Goal: Information Seeking & Learning: Understand process/instructions

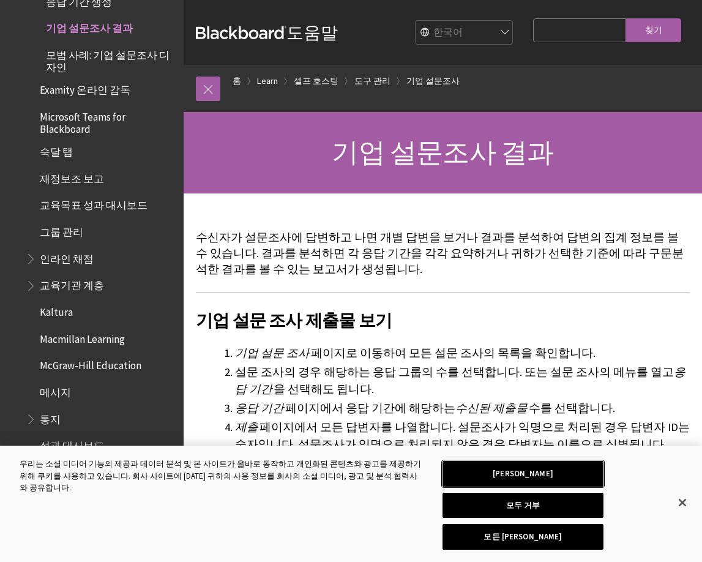
scroll to position [245, 0]
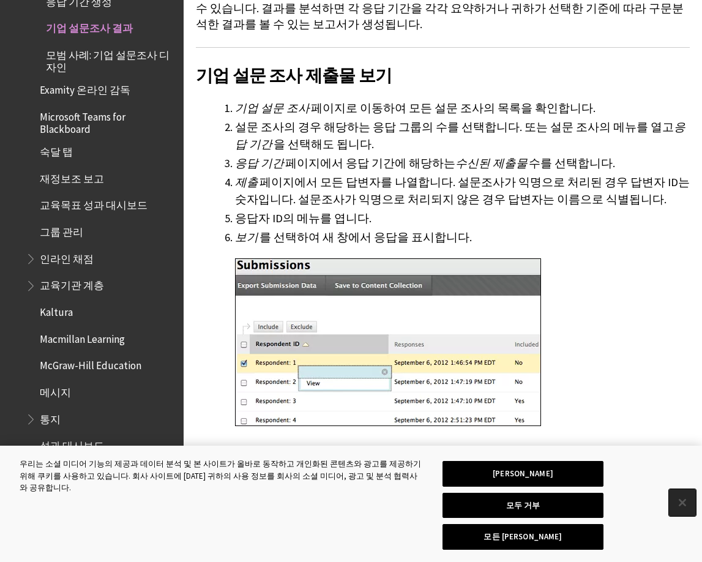
click at [679, 505] on button "닫기" at bounding box center [682, 502] width 27 height 27
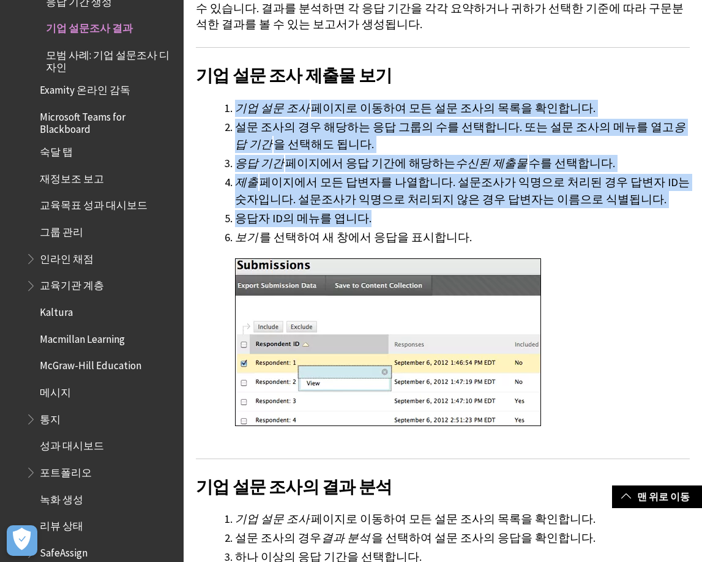
drag, startPoint x: 228, startPoint y: 103, endPoint x: 489, endPoint y: 231, distance: 290.8
click at [489, 231] on ol "기업 설문 조사 페이지로 이동하여 모든 설문 조사의 목록을 확인합니다. 설문 조사의 경우 해당하는 응답 그룹의 수를 선택합니다. 또는 설문 조…" at bounding box center [443, 271] width 494 height 343
click at [489, 231] on li "보기 를 선택하여 새 창에서 응답을 표시합니다." at bounding box center [462, 336] width 454 height 214
drag, startPoint x: 485, startPoint y: 239, endPoint x: 209, endPoint y: 109, distance: 304.6
click at [209, 109] on ol "기업 설문 조사 페이지로 이동하여 모든 설문 조사의 목록을 확인합니다. 설문 조사의 경우 해당하는 응답 그룹의 수를 선택합니다. 또는 설문 조…" at bounding box center [443, 271] width 494 height 343
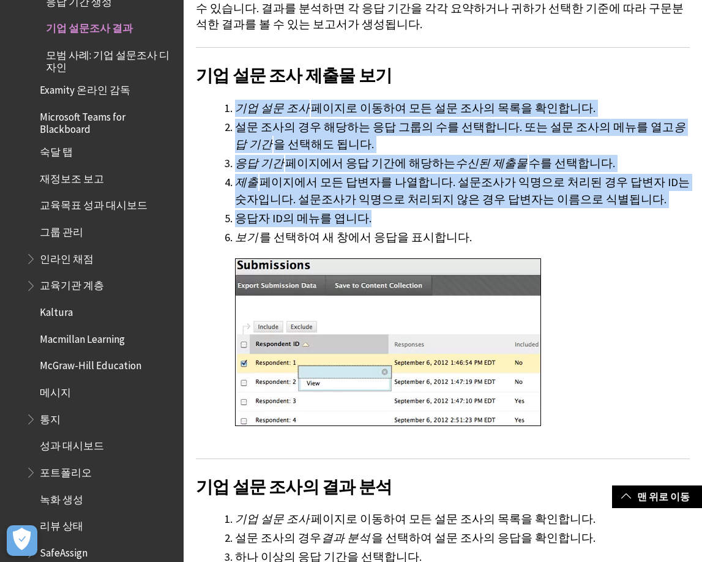
click at [209, 109] on ol "기업 설문 조사 페이지로 이동하여 모든 설문 조사의 목록을 확인합니다. 설문 조사의 경우 해당하는 응답 그룹의 수를 선택합니다. 또는 설문 조…" at bounding box center [443, 271] width 494 height 343
drag, startPoint x: 231, startPoint y: 110, endPoint x: 488, endPoint y: 221, distance: 279.8
click at [488, 220] on ol "기업 설문 조사 페이지로 이동하여 모든 설문 조사의 목록을 확인합니다. 설문 조사의 경우 해당하는 응답 그룹의 수를 선택합니다. 또는 설문 조…" at bounding box center [443, 271] width 494 height 343
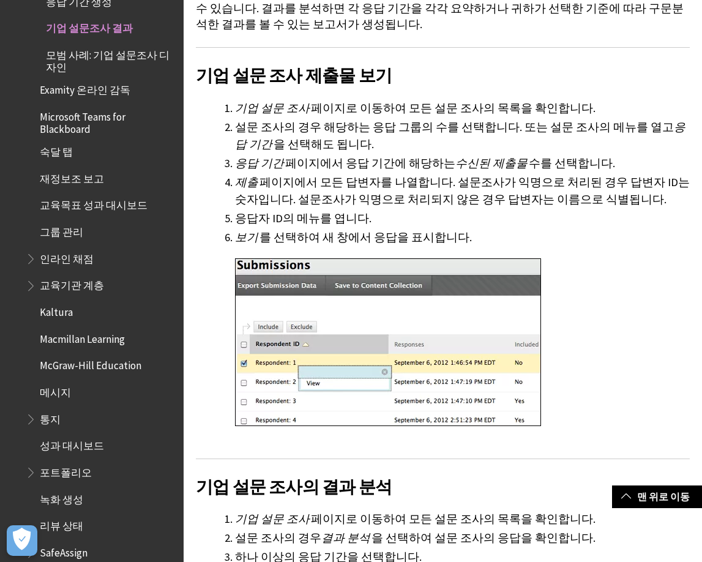
click at [494, 234] on li "보기 를 선택하여 새 창에서 응답을 표시합니다." at bounding box center [462, 336] width 454 height 214
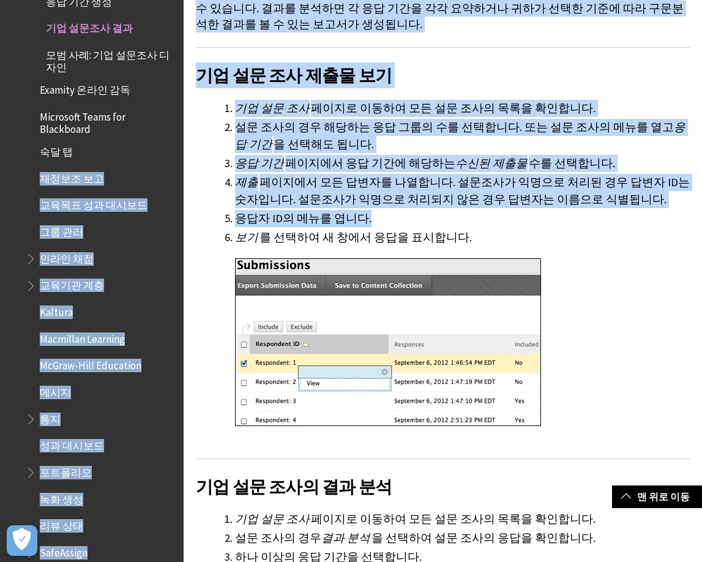
drag, startPoint x: 496, startPoint y: 236, endPoint x: 177, endPoint y: 137, distance: 333.7
click at [382, 151] on li "설문 조사의 경우 해당하는 응답 그룹의 수를 선택합니다. 또는 설문 조사의 메뉴를 열고 응답 기간 을 선택해도 됩니다." at bounding box center [462, 136] width 454 height 34
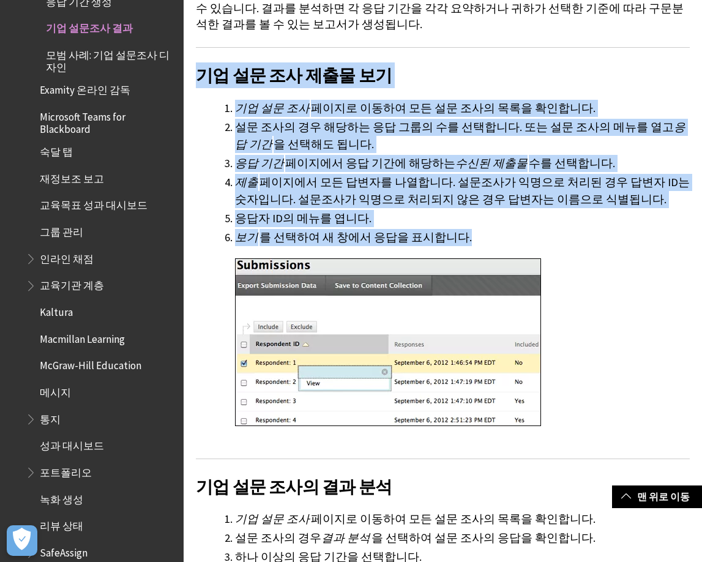
drag, startPoint x: 198, startPoint y: 72, endPoint x: 450, endPoint y: 238, distance: 301.7
click at [450, 238] on li "보기 를 선택하여 새 창에서 응답을 표시합니다." at bounding box center [462, 336] width 454 height 214
drag, startPoint x: 454, startPoint y: 238, endPoint x: 198, endPoint y: 81, distance: 300.9
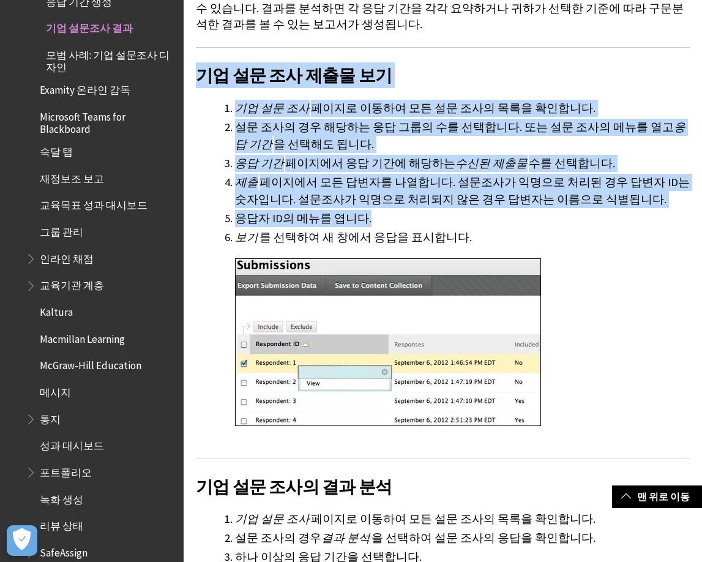
click at [198, 81] on h2 "기업 설문 조사 제출물 보기" at bounding box center [443, 67] width 494 height 41
drag, startPoint x: 199, startPoint y: 80, endPoint x: 486, endPoint y: 231, distance: 323.7
click at [486, 231] on li "보기 를 선택하여 새 창에서 응답을 표시합니다." at bounding box center [462, 336] width 454 height 214
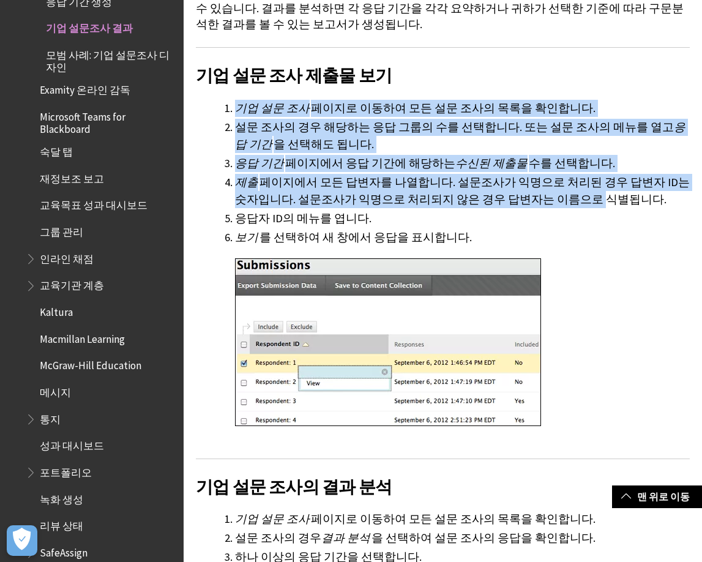
drag, startPoint x: 414, startPoint y: 66, endPoint x: 538, endPoint y: 211, distance: 190.9
click at [539, 218] on li "응답자 ID의 메뉴를 엽니다." at bounding box center [462, 218] width 454 height 17
drag, startPoint x: 456, startPoint y: 232, endPoint x: 239, endPoint y: 105, distance: 251.7
click at [239, 105] on ol "기업 설문 조사 페이지로 이동하여 모든 설문 조사의 목록을 확인합니다. 설문 조사의 경우 해당하는 응답 그룹의 수를 선택합니다. 또는 설문 조…" at bounding box center [443, 271] width 494 height 343
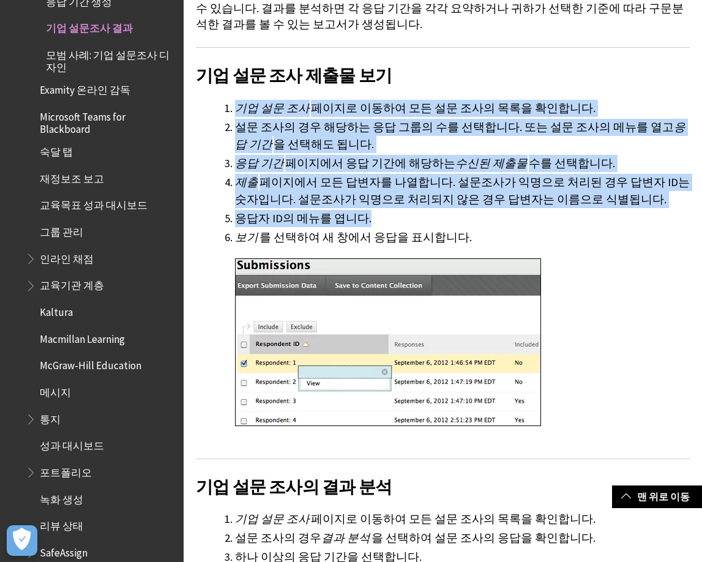
click at [239, 105] on span "기업 설문 조사" at bounding box center [272, 108] width 75 height 14
drag, startPoint x: 239, startPoint y: 108, endPoint x: 446, endPoint y: 237, distance: 244.3
click at [446, 237] on ol "기업 설문 조사 페이지로 이동하여 모든 설문 조사의 목록을 확인합니다. 설문 조사의 경우 해당하는 응답 그룹의 수를 선택합니다. 또는 설문 조…" at bounding box center [443, 271] width 494 height 343
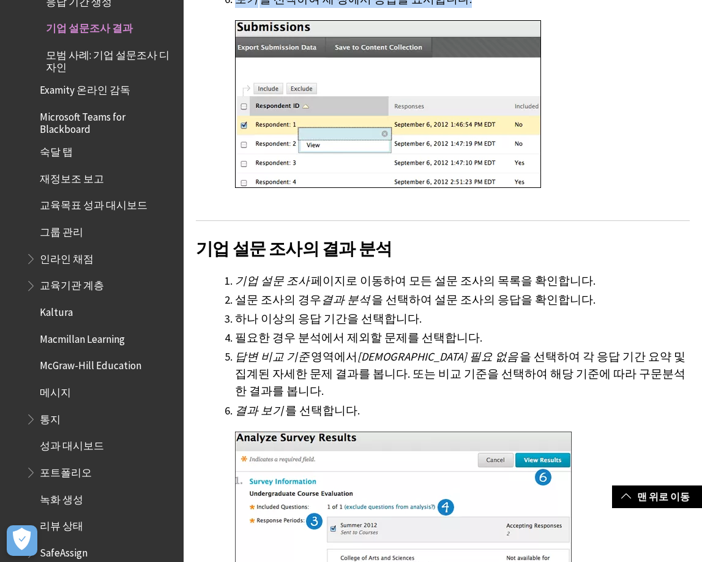
scroll to position [551, 0]
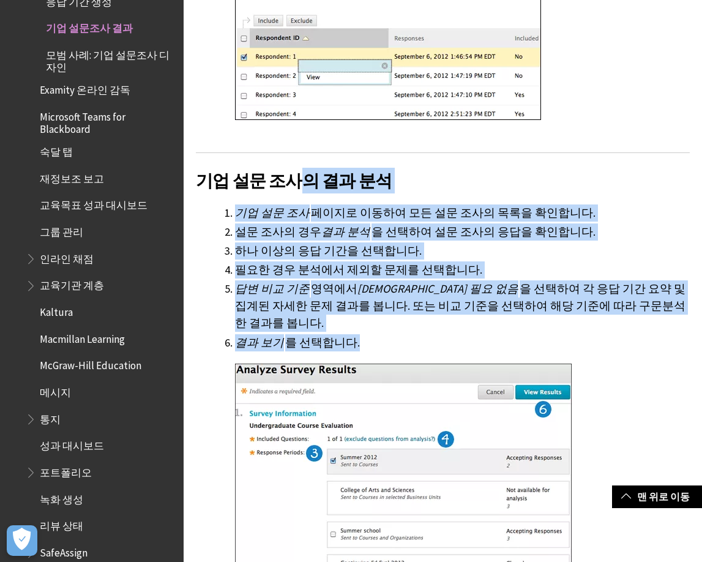
drag, startPoint x: 297, startPoint y: 194, endPoint x: 349, endPoint y: 339, distance: 154.6
click at [371, 334] on li "결과 보기 를 선택합니다." at bounding box center [462, 516] width 454 height 364
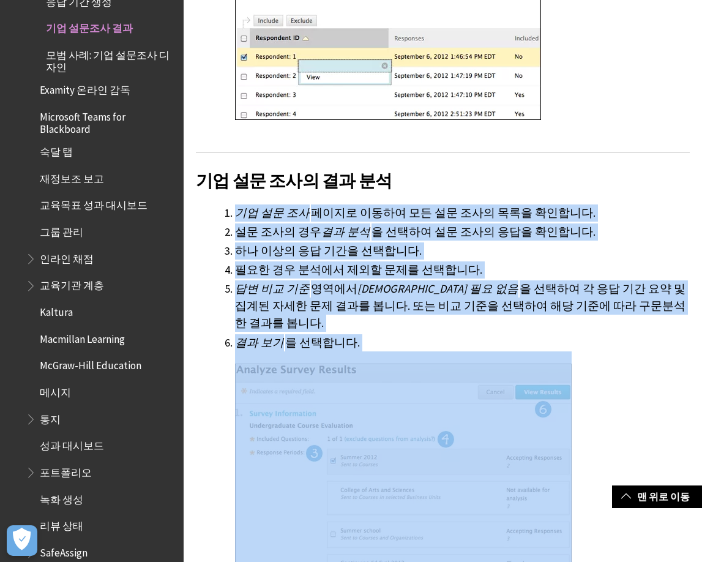
drag, startPoint x: 407, startPoint y: 179, endPoint x: 448, endPoint y: 335, distance: 161.1
click at [448, 351] on div at bounding box center [462, 524] width 454 height 347
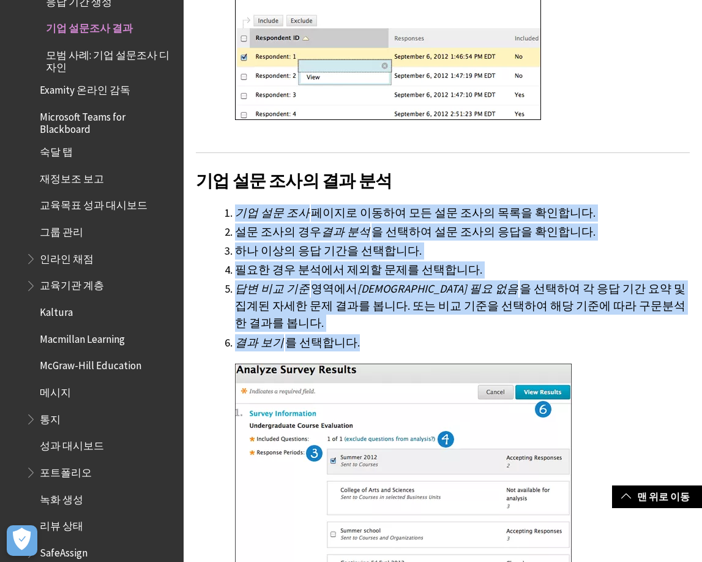
drag, startPoint x: 289, startPoint y: 355, endPoint x: 225, endPoint y: 198, distance: 169.0
click at [237, 212] on span "기업 설문 조사" at bounding box center [272, 213] width 75 height 14
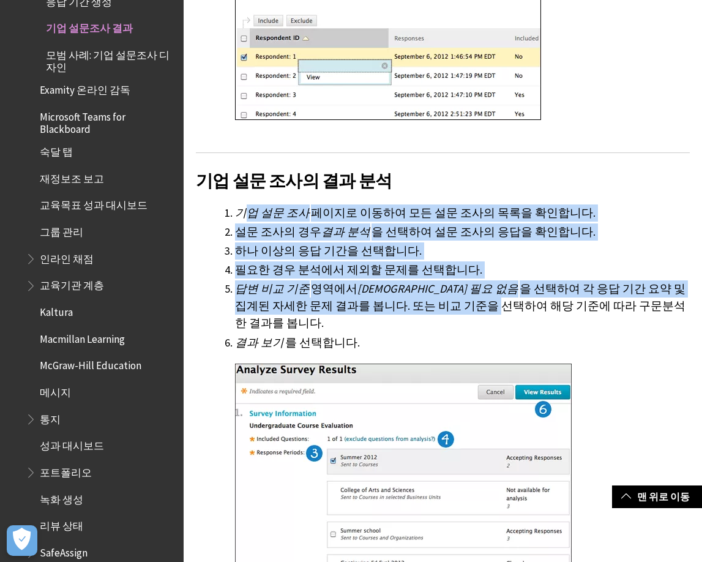
drag, startPoint x: 252, startPoint y: 228, endPoint x: 368, endPoint y: 317, distance: 146.5
click at [367, 314] on ol "기업 설문 조사 페이지로 이동하여 모든 설문 조사의 목록을 확인합니다. 설문 조사의 경우 결과 분석 을 선택하여 설문 조사의 응답을 확인합니다…" at bounding box center [443, 450] width 494 height 493
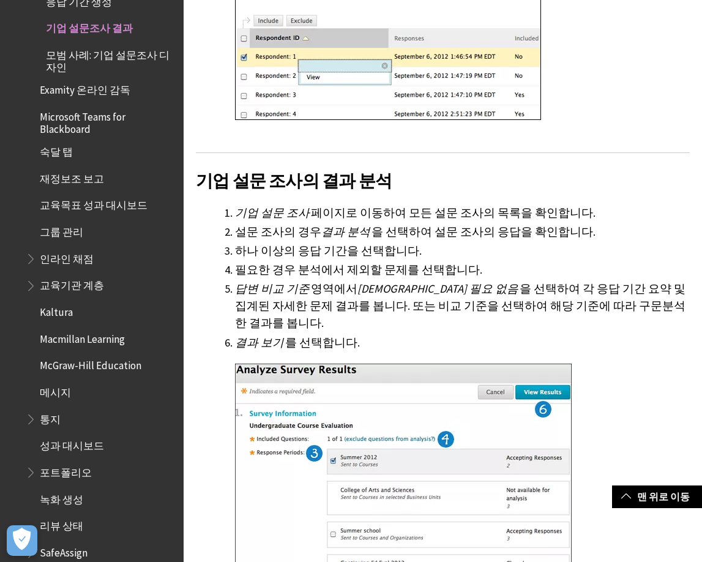
click at [369, 334] on li "결과 보기 를 선택합니다." at bounding box center [462, 516] width 454 height 364
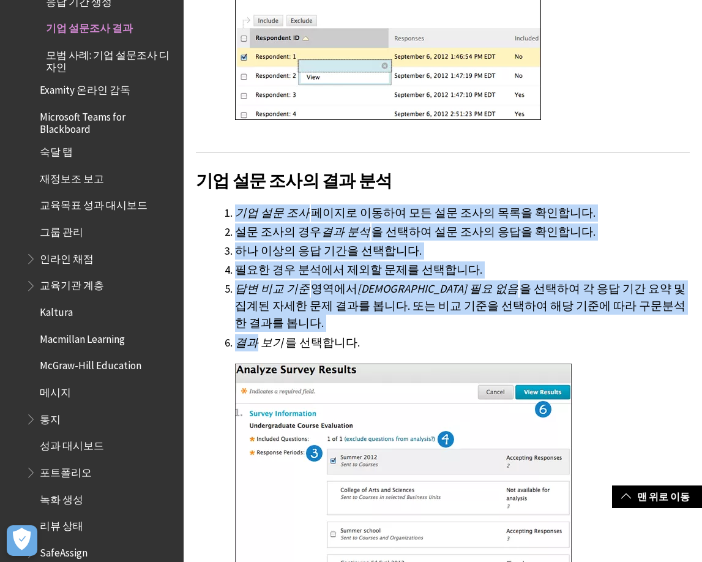
drag, startPoint x: 369, startPoint y: 327, endPoint x: 228, endPoint y: 213, distance: 181.0
click at [228, 214] on ol "기업 설문 조사 페이지로 이동하여 모든 설문 조사의 목록을 확인합니다. 설문 조사의 경우 결과 분석 을 선택하여 설문 조사의 응답을 확인합니다…" at bounding box center [443, 450] width 494 height 493
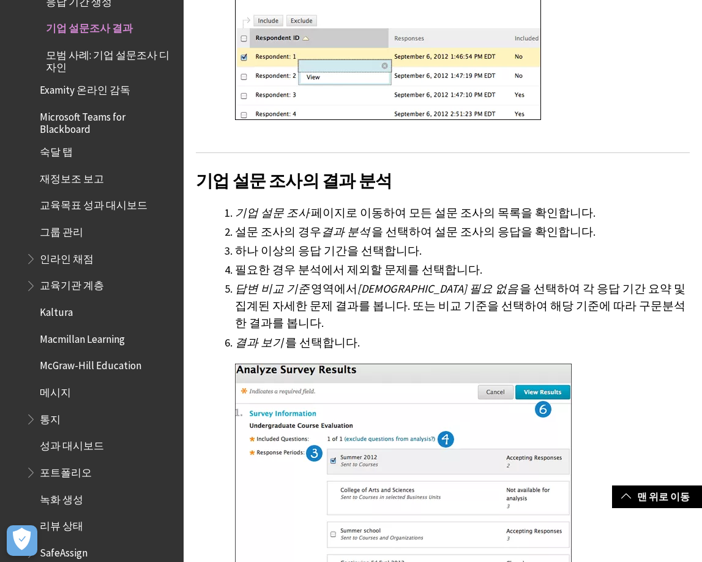
click at [235, 213] on li "기업 설문 조사 페이지로 이동하여 모든 설문 조사의 목록을 확인합니다." at bounding box center [462, 212] width 454 height 17
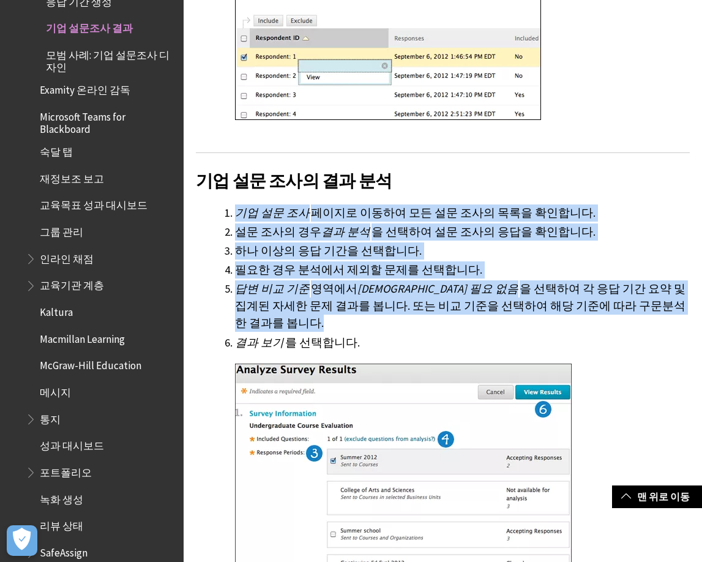
drag, startPoint x: 237, startPoint y: 211, endPoint x: 394, endPoint y: 327, distance: 194.6
click at [394, 327] on ol "기업 설문 조사 페이지로 이동하여 모든 설문 조사의 목록을 확인합니다. 설문 조사의 경우 결과 분석 을 선택하여 설문 조사의 응답을 확인합니다…" at bounding box center [443, 450] width 494 height 493
click at [394, 334] on li "결과 보기 를 선택합니다." at bounding box center [462, 516] width 454 height 364
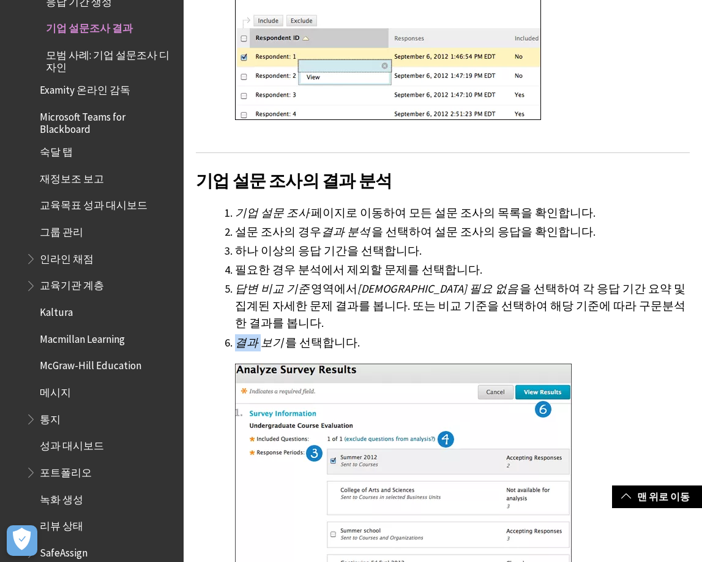
click at [394, 334] on li "결과 보기 를 선택합니다." at bounding box center [462, 516] width 454 height 364
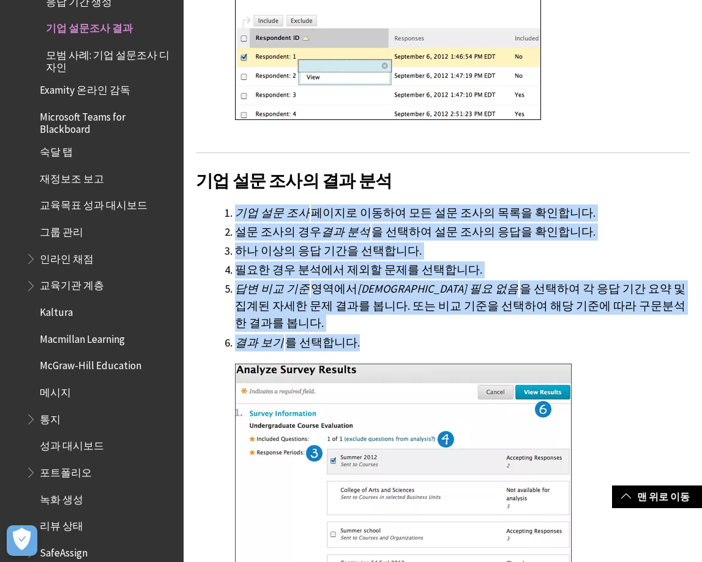
drag, startPoint x: 394, startPoint y: 327, endPoint x: 232, endPoint y: 213, distance: 197.2
click at [232, 213] on ol "기업 설문 조사 페이지로 이동하여 모든 설문 조사의 목록을 확인합니다. 설문 조사의 경우 결과 분석 을 선택하여 설문 조사의 응답을 확인합니다…" at bounding box center [443, 450] width 494 height 493
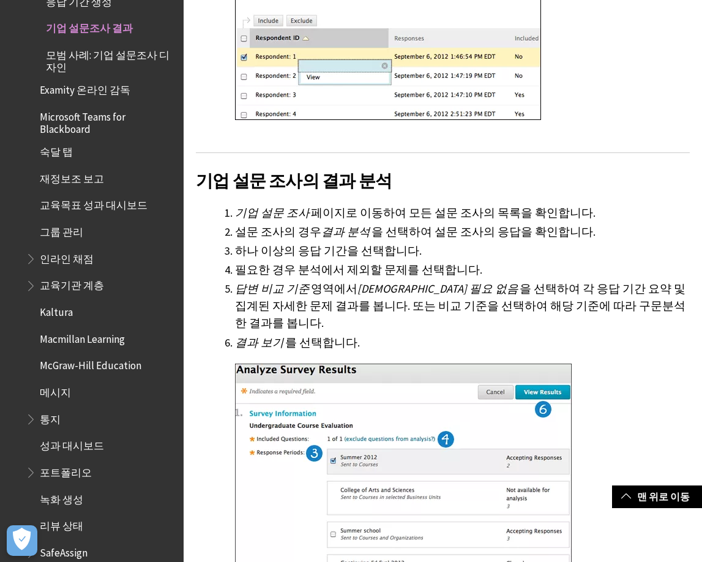
click at [235, 210] on li "기업 설문 조사 페이지로 이동하여 모든 설문 조사의 목록을 확인합니다." at bounding box center [462, 212] width 454 height 17
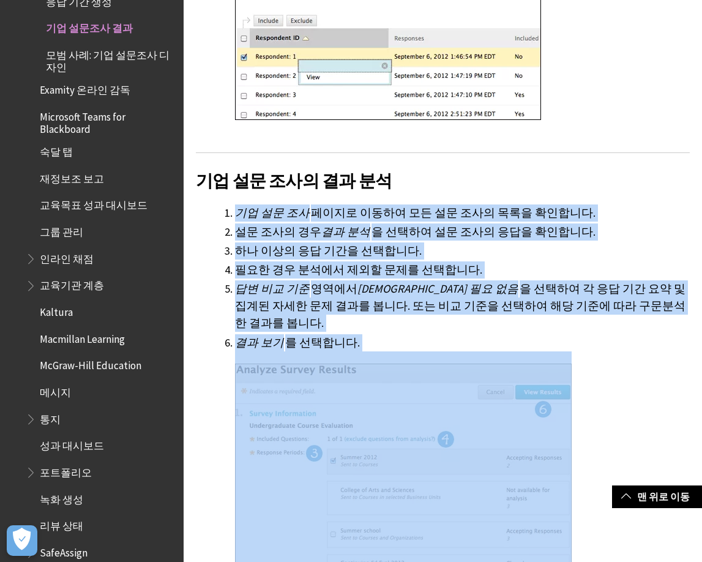
drag, startPoint x: 234, startPoint y: 210, endPoint x: 398, endPoint y: 349, distance: 214.4
click at [398, 349] on ol "기업 설문 조사 페이지로 이동하여 모든 설문 조사의 목록을 확인합니다. 설문 조사의 경우 결과 분석 을 선택하여 설문 조사의 응답을 확인합니다…" at bounding box center [443, 450] width 494 height 493
click at [383, 334] on li "결과 보기 를 선택합니다." at bounding box center [462, 516] width 454 height 364
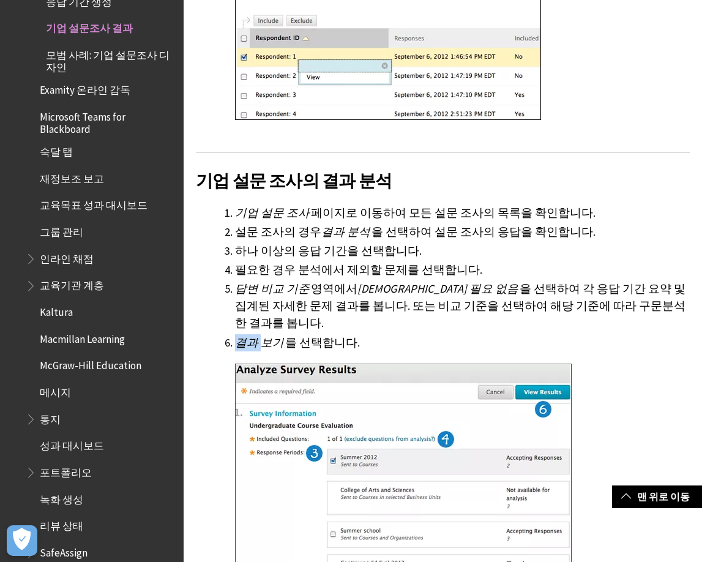
click at [383, 334] on li "결과 보기 를 선택합니다." at bounding box center [462, 516] width 454 height 364
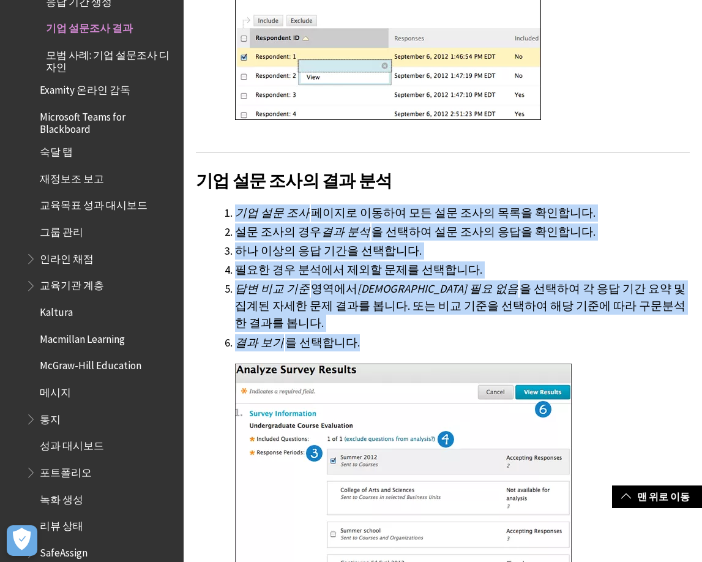
drag, startPoint x: 383, startPoint y: 327, endPoint x: 340, endPoint y: 206, distance: 129.0
click at [340, 206] on ol "기업 설문 조사 페이지로 이동하여 모든 설문 조사의 목록을 확인합니다. 설문 조사의 경우 결과 분석 을 선택하여 설문 조사의 응답을 확인합니다…" at bounding box center [443, 450] width 494 height 493
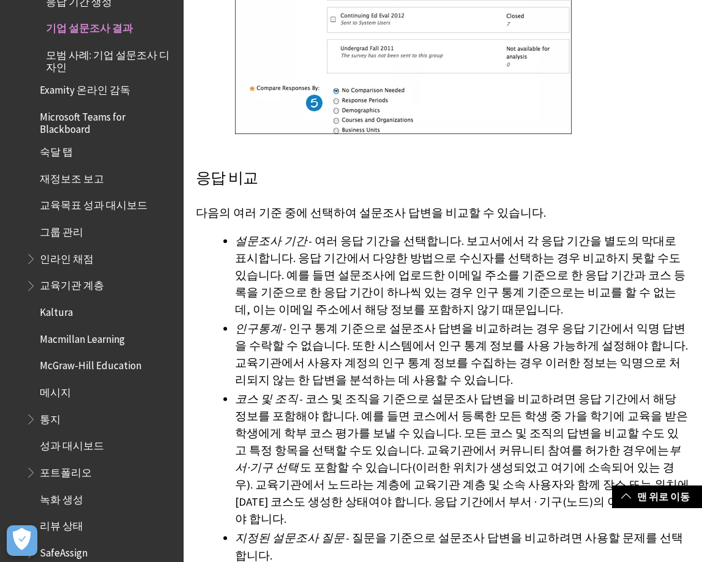
scroll to position [1101, 0]
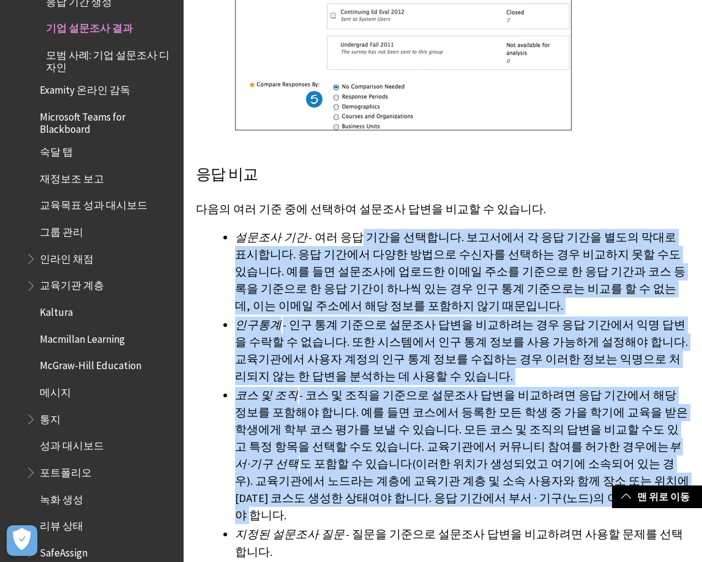
drag, startPoint x: 339, startPoint y: 215, endPoint x: 429, endPoint y: 489, distance: 288.2
click at [429, 489] on ul "설문조사 기간 - 여러 응답 기간을 선택합니다. 보고서에서 각 응답 기간을 별도의 막대로 표시합니다. 응답 기간에서 다양한 방법으로 수신자를 …" at bounding box center [443, 395] width 494 height 332
click at [429, 489] on li "코스 및 조직 - 코스 및 조직을 기준으로 설문조사 답변을 비교하려면 응답 기간에서 해당 정보를 포함해야 합니다. 예를 들면 코스에서 등록한 …" at bounding box center [462, 455] width 454 height 137
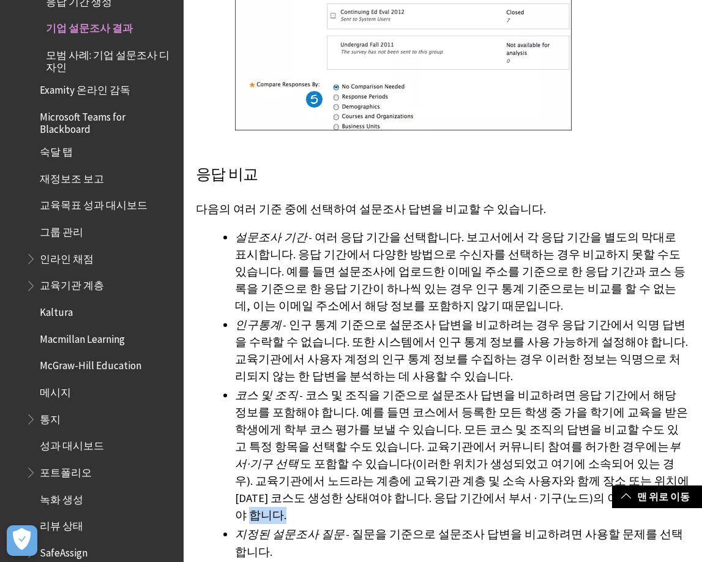
click at [429, 489] on li "코스 및 조직 - 코스 및 조직을 기준으로 설문조사 답변을 비교하려면 응답 기간에서 해당 정보를 포함해야 합니다. 예를 들면 코스에서 등록한 …" at bounding box center [462, 455] width 454 height 137
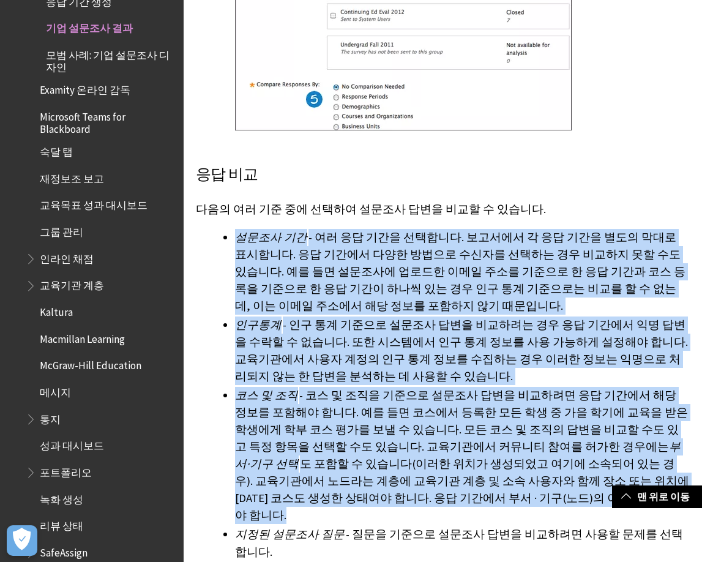
drag, startPoint x: 429, startPoint y: 489, endPoint x: 414, endPoint y: 223, distance: 267.1
click at [414, 229] on ul "설문조사 기간 - 여러 응답 기간을 선택합니다. 보고서에서 각 응답 기간을 별도의 막대로 표시합니다. 응답 기간에서 다양한 방법으로 수신자를 …" at bounding box center [443, 395] width 494 height 332
click at [414, 229] on li "설문조사 기간 - 여러 응답 기간을 선택합니다. 보고서에서 각 응답 기간을 별도의 막대로 표시합니다. 응답 기간에서 다양한 방법으로 수신자를 …" at bounding box center [462, 272] width 454 height 86
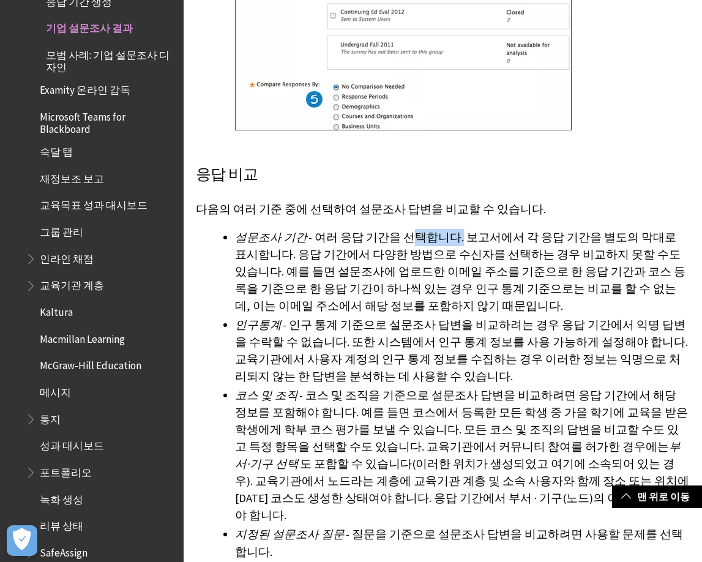
click at [414, 229] on li "설문조사 기간 - 여러 응답 기간을 선택합니다. 보고서에서 각 응답 기간을 별도의 막대로 표시합니다. 응답 기간에서 다양한 방법으로 수신자를 …" at bounding box center [462, 272] width 454 height 86
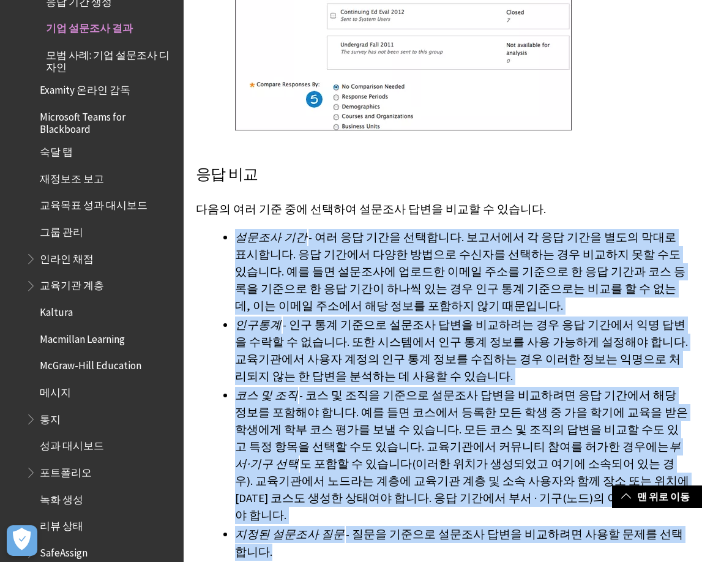
drag, startPoint x: 414, startPoint y: 223, endPoint x: 445, endPoint y: 495, distance: 274.0
click at [445, 495] on ul "설문조사 기간 - 여러 응답 기간을 선택합니다. 보고서에서 각 응답 기간을 별도의 막대로 표시합니다. 응답 기간에서 다양한 방법으로 수신자를 …" at bounding box center [443, 395] width 494 height 332
click at [445, 525] on li "지정된 설문조사 질문 - 질문을 기준으로 설문조사 답변을 비교하려면 사용할 문제를 선택합니다." at bounding box center [462, 542] width 454 height 34
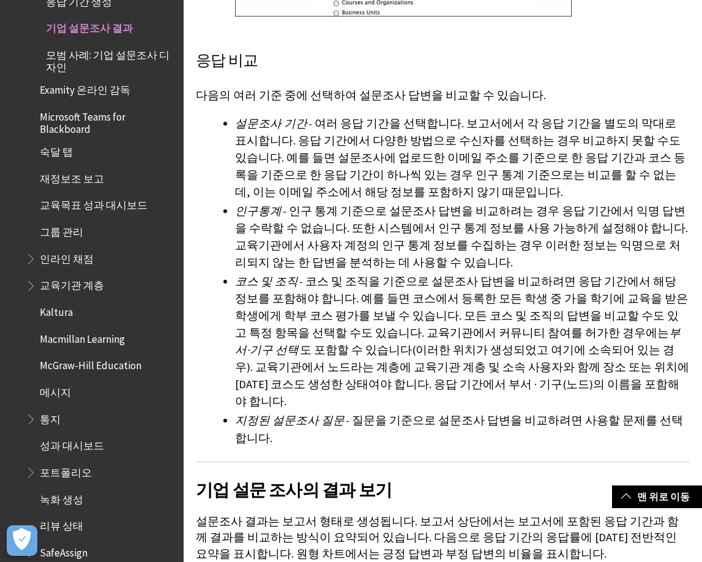
scroll to position [1346, 0]
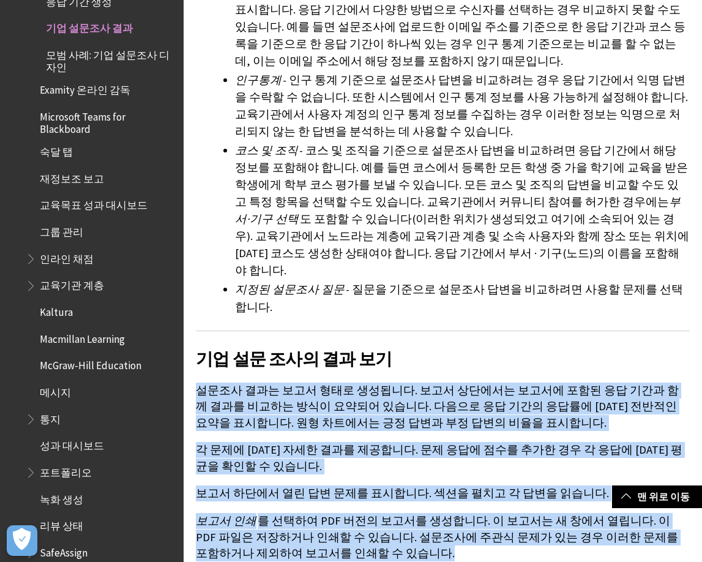
drag, startPoint x: 443, startPoint y: 302, endPoint x: 481, endPoint y: 509, distance: 210.8
click at [481, 509] on div "수신자가 설문조사에 답변하고 나면 개별 답변을 보거나 결과를 분석하여 답변의 집계 정보를 볼 수 있습니다. 결과를 분석하면 각 응답 기간을 각…" at bounding box center [443, 120] width 494 height 2473
click at [481, 513] on p "보고서 인쇄 를 선택하여 PDF 버전의 보고서를 생성합니다. 이 보고서는 새 창에서 열립니다. 이 PDF 파일은 저장하거나 인쇄할 수 있습니다…" at bounding box center [443, 537] width 494 height 48
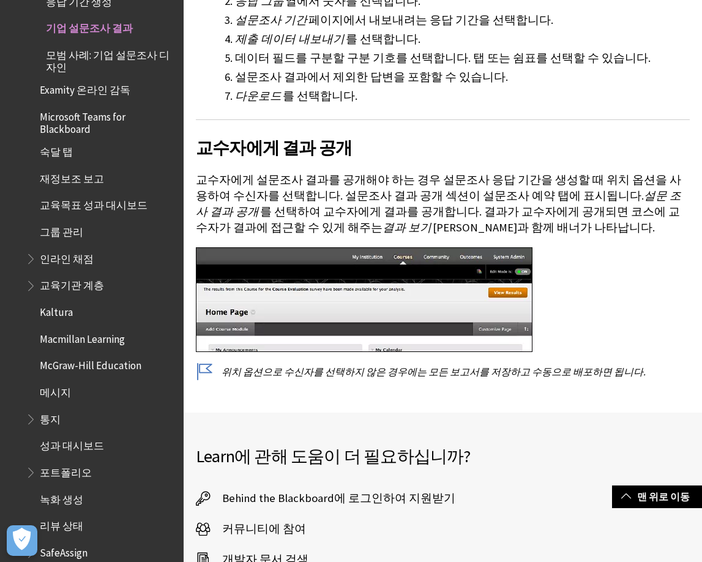
scroll to position [2691, 0]
